Goal: Navigation & Orientation: Find specific page/section

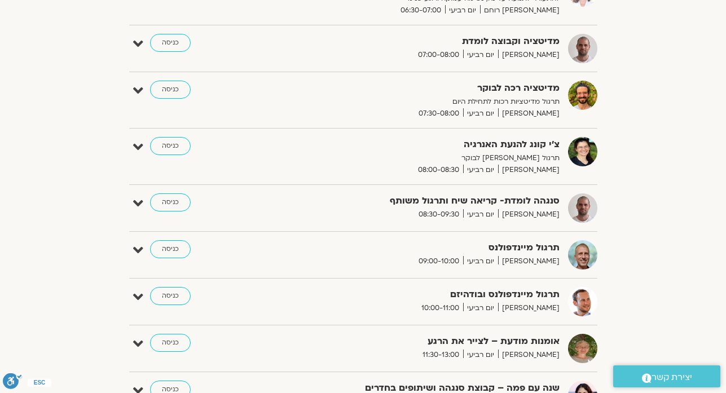
scroll to position [226, 0]
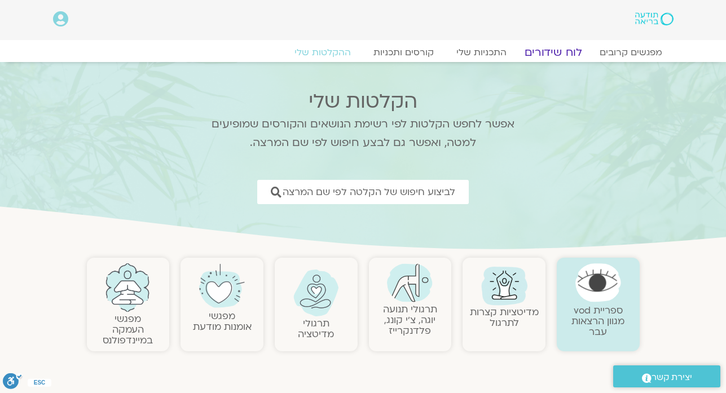
click at [541, 55] on link "לוח שידורים" at bounding box center [553, 53] width 85 height 14
click at [544, 56] on link "לוח שידורים" at bounding box center [553, 53] width 85 height 14
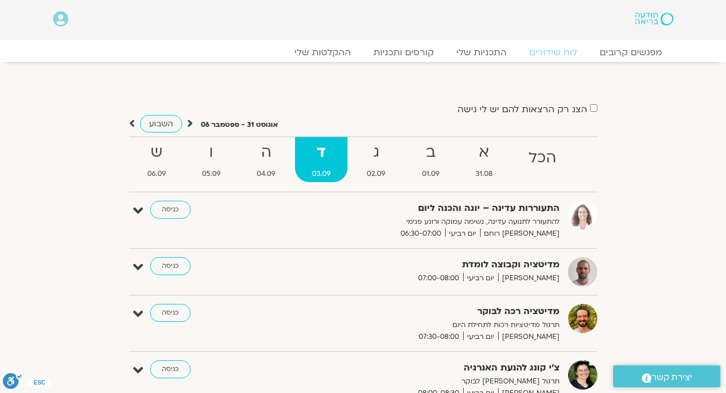
click at [189, 126] on icon at bounding box center [190, 123] width 6 height 11
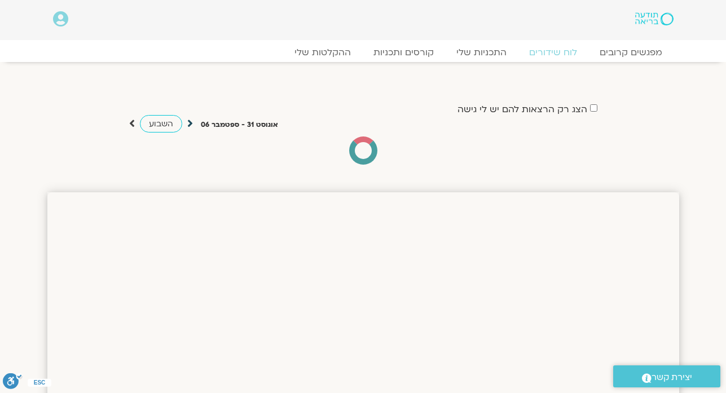
click at [189, 126] on icon at bounding box center [190, 123] width 6 height 11
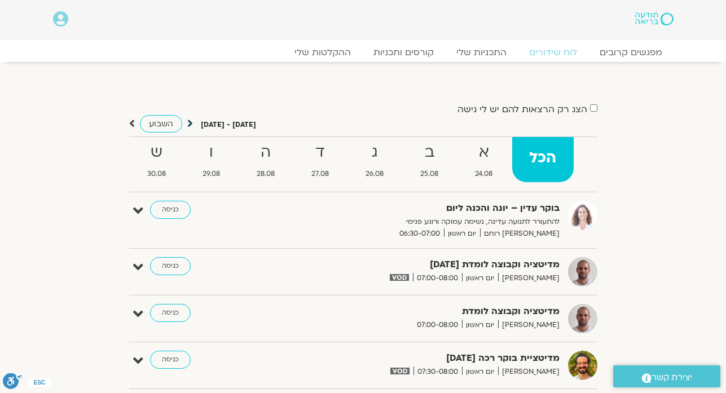
click at [190, 125] on icon at bounding box center [190, 123] width 6 height 11
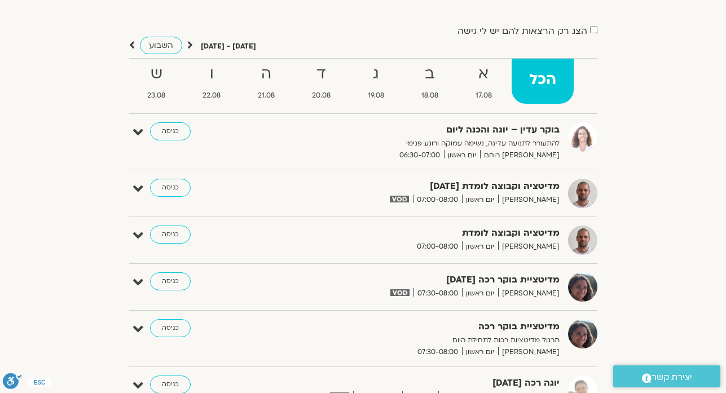
scroll to position [72, 0]
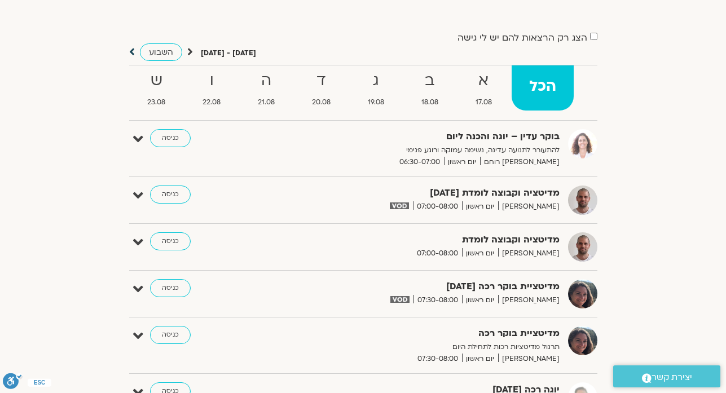
click at [130, 54] on icon at bounding box center [132, 51] width 6 height 11
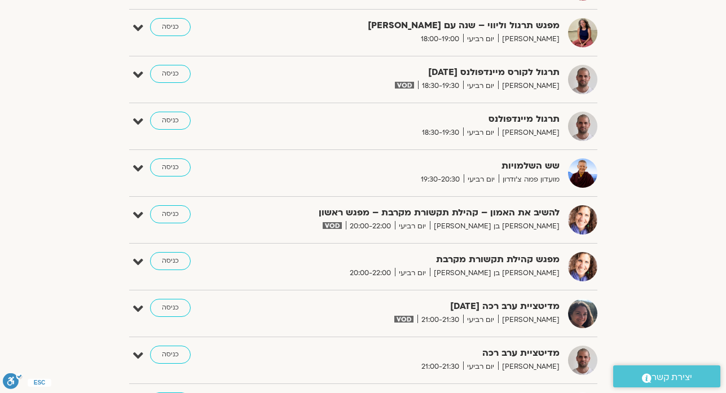
scroll to position [3774, 0]
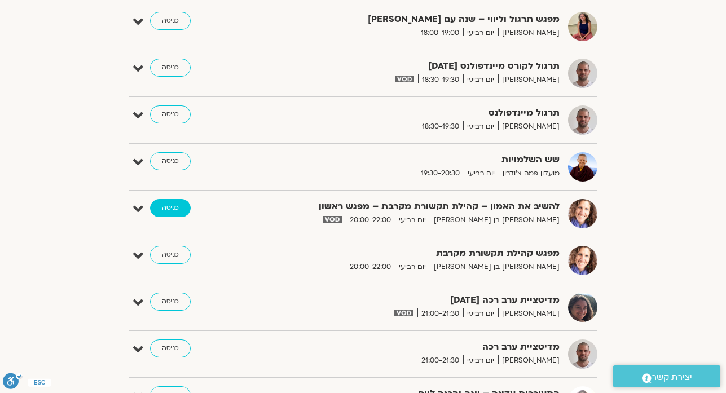
click at [172, 209] on link "כניסה" at bounding box center [170, 208] width 41 height 18
